Goal: Navigation & Orientation: Find specific page/section

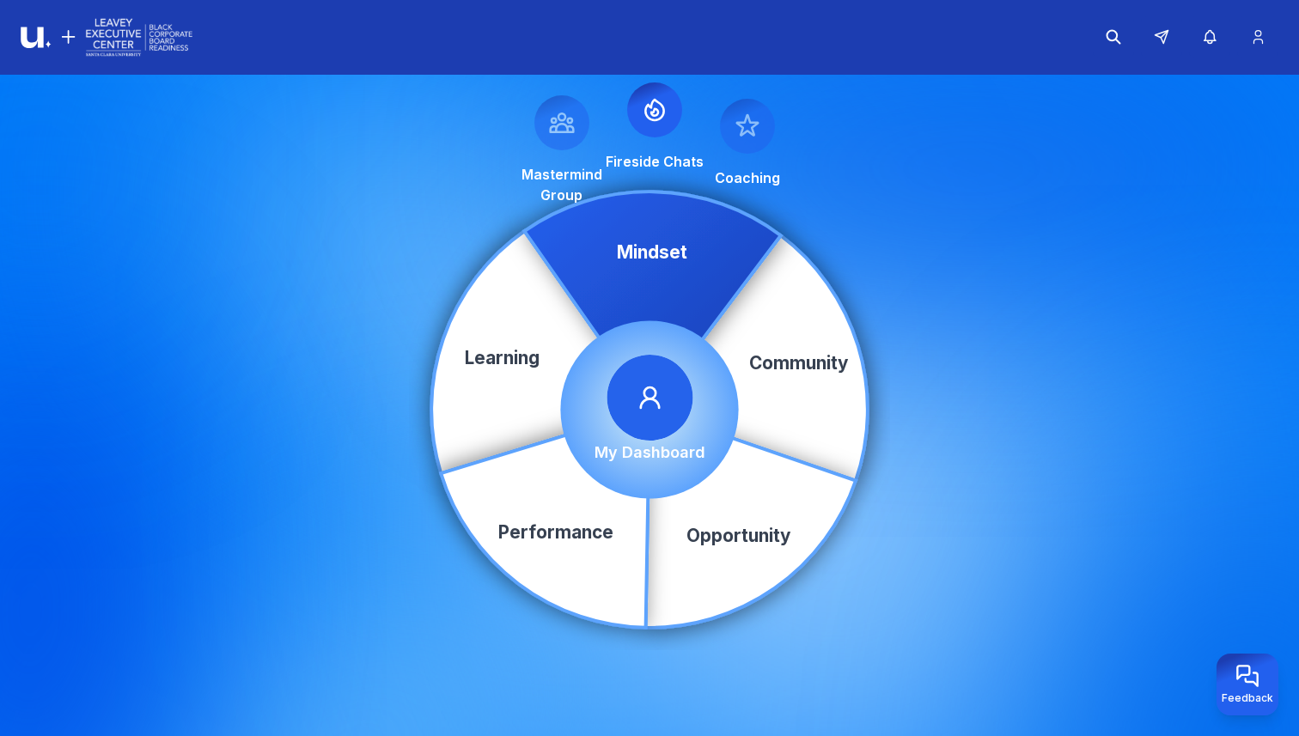
click at [646, 414] on span at bounding box center [649, 398] width 86 height 86
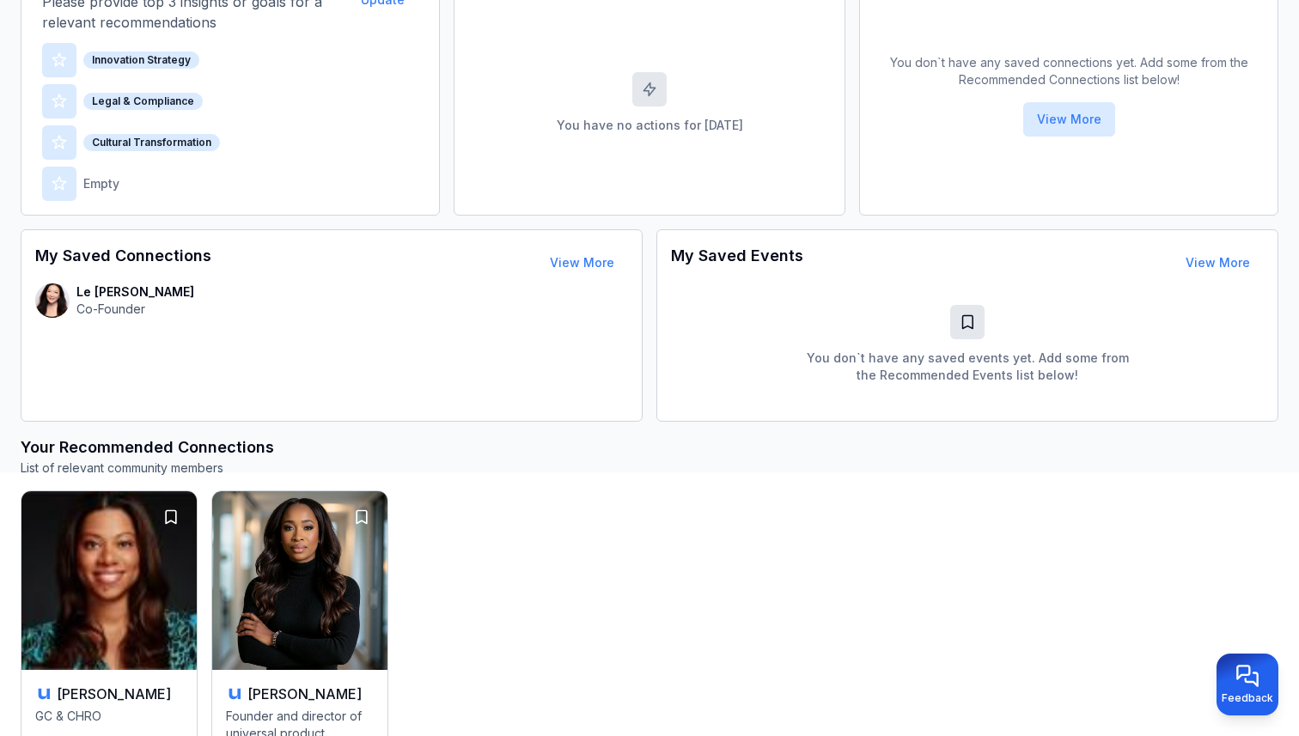
scroll to position [79, 0]
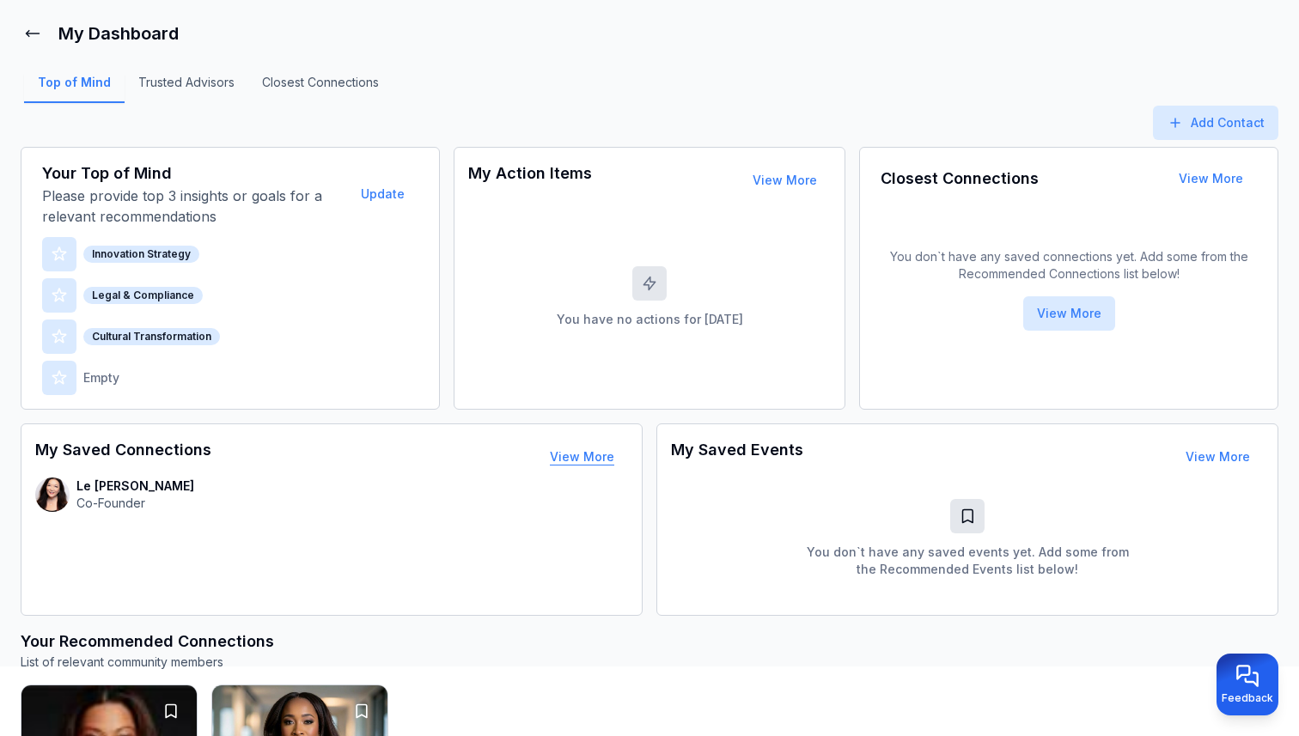
click at [596, 459] on button "View More" at bounding box center [582, 457] width 92 height 34
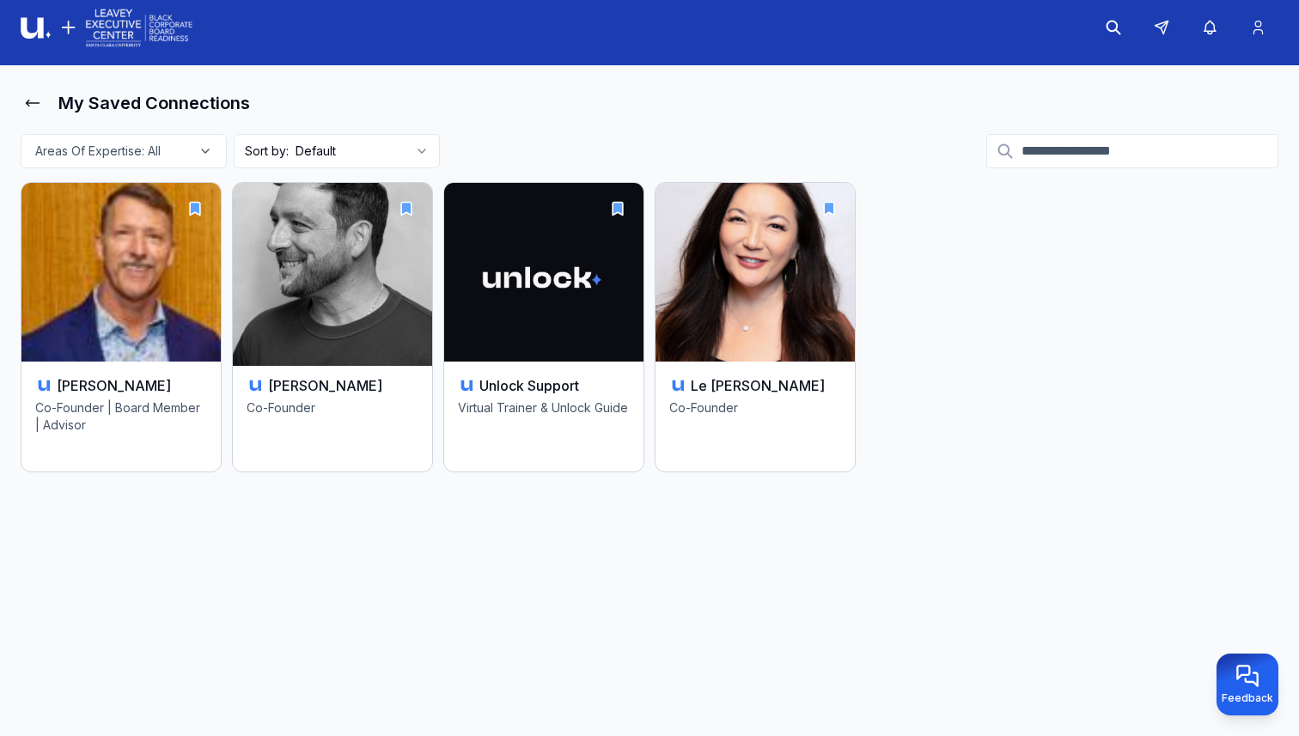
click at [413, 209] on icon "button" at bounding box center [406, 208] width 17 height 17
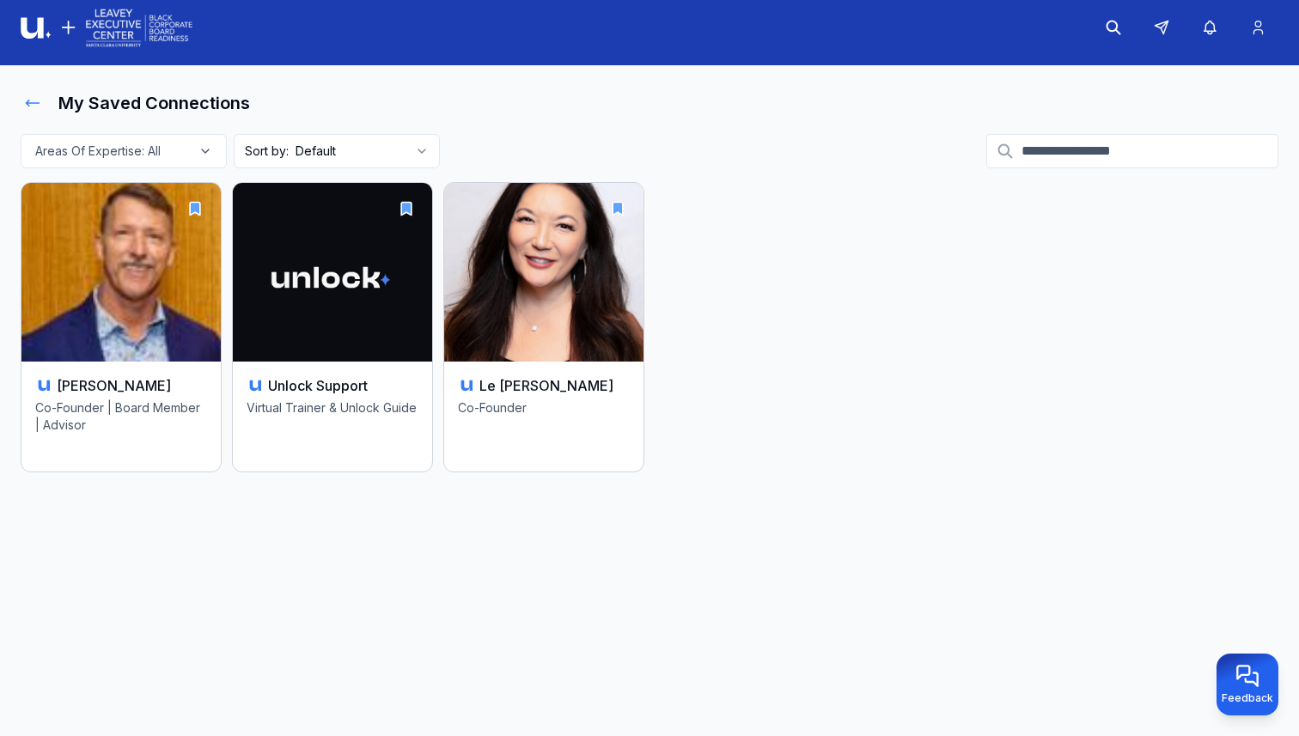
click at [30, 99] on icon at bounding box center [32, 102] width 17 height 17
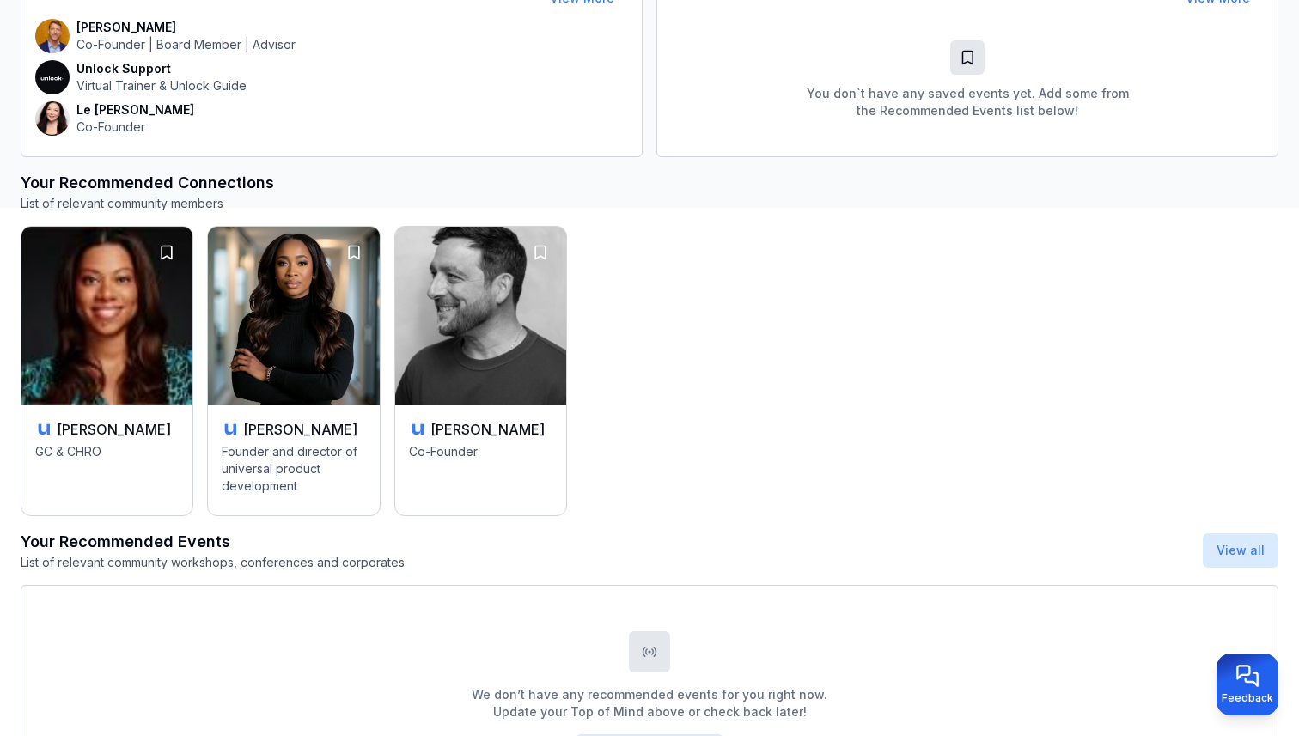
scroll to position [575, 0]
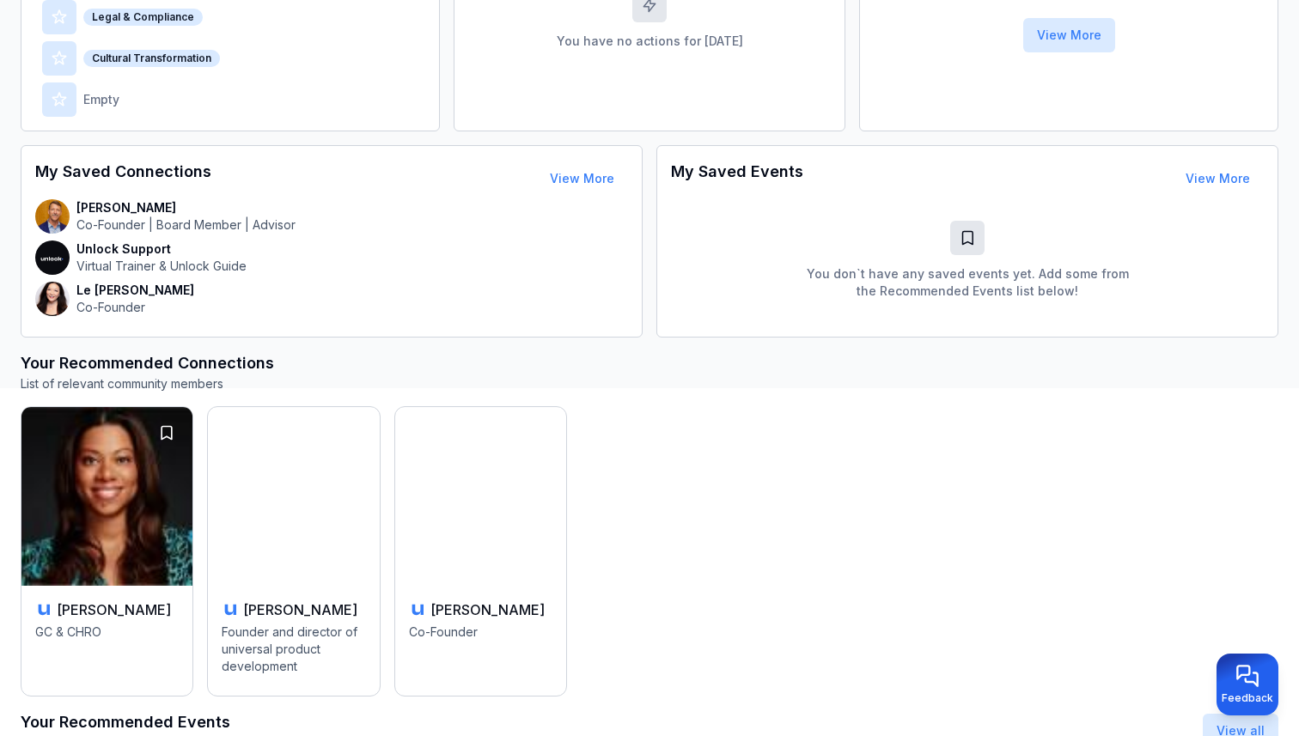
scroll to position [467, 0]
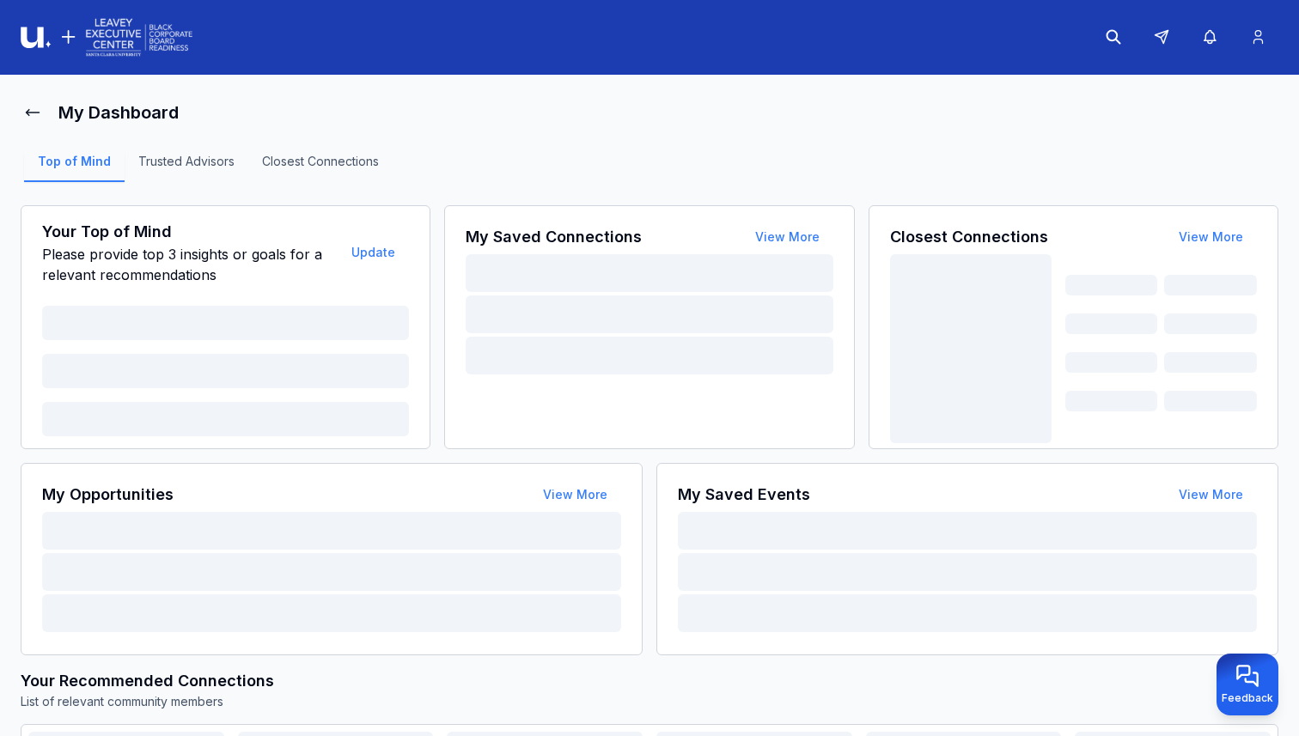
scroll to position [270, 0]
